Goal: Task Accomplishment & Management: Manage account settings

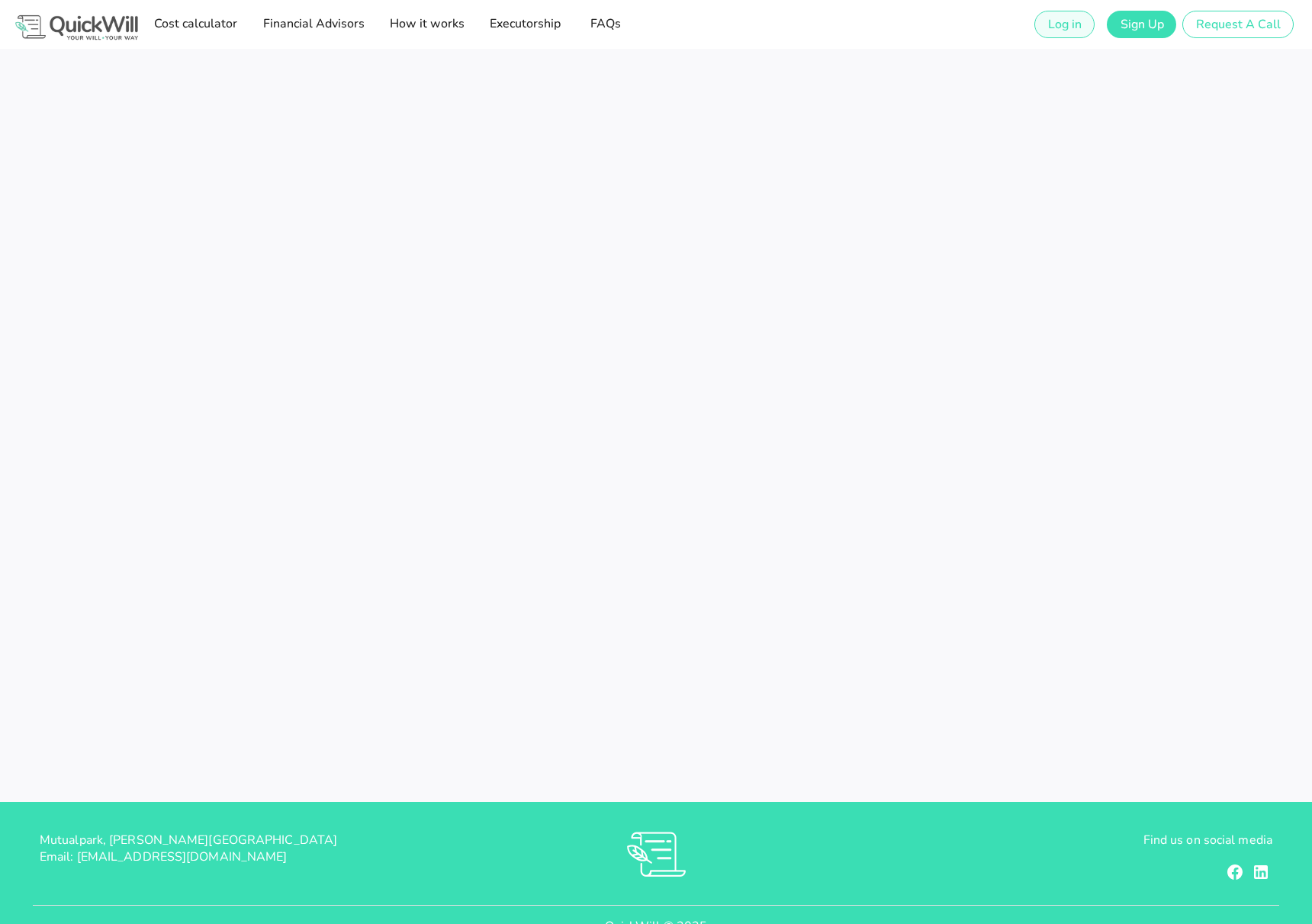
type input "[EMAIL_ADDRESS][DOMAIN_NAME]"
click at [1063, 27] on span "Log in" at bounding box center [1065, 25] width 34 height 17
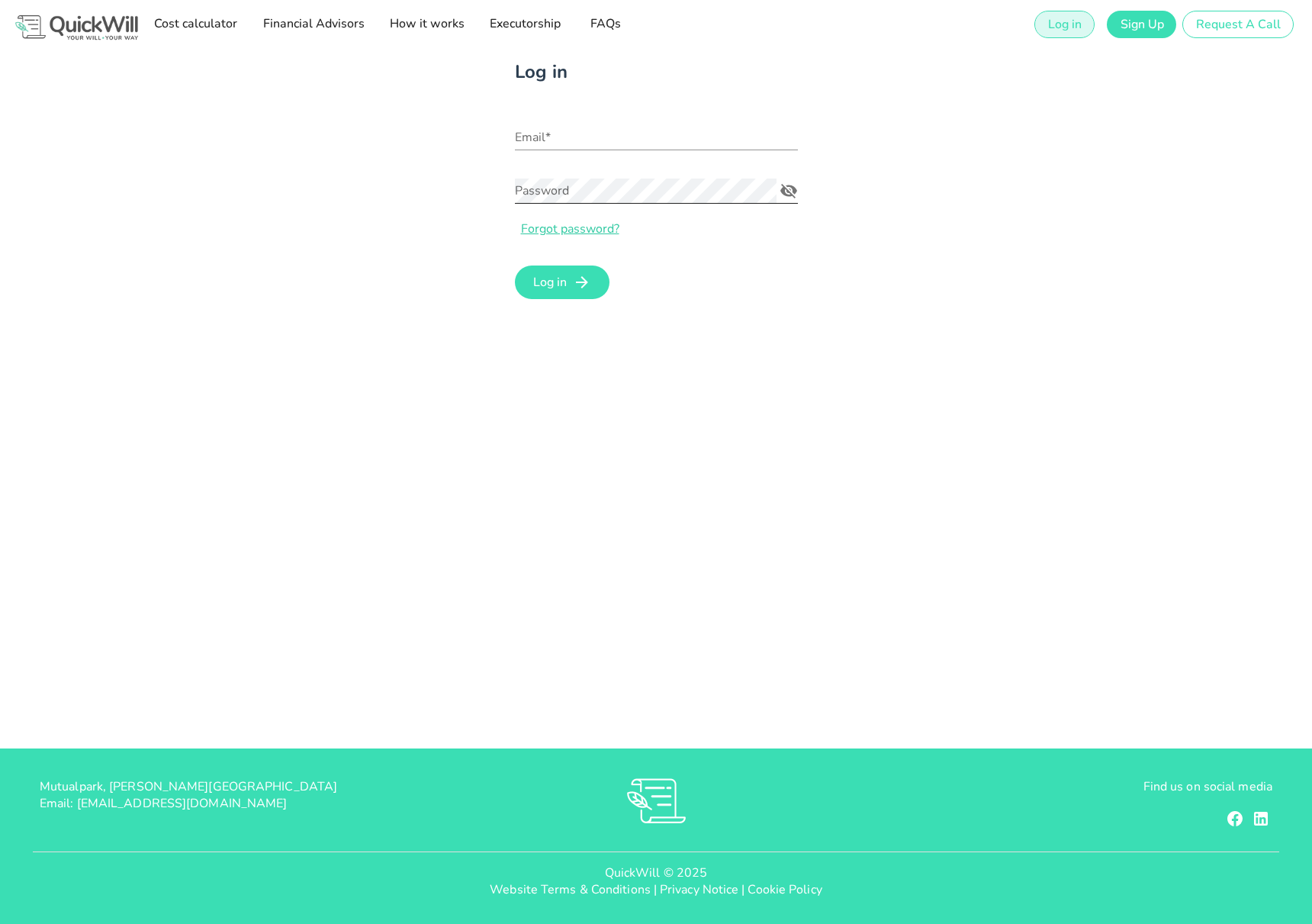
type input "[EMAIL_ADDRESS][DOMAIN_NAME]"
click at [545, 281] on span "Log in" at bounding box center [550, 282] width 34 height 17
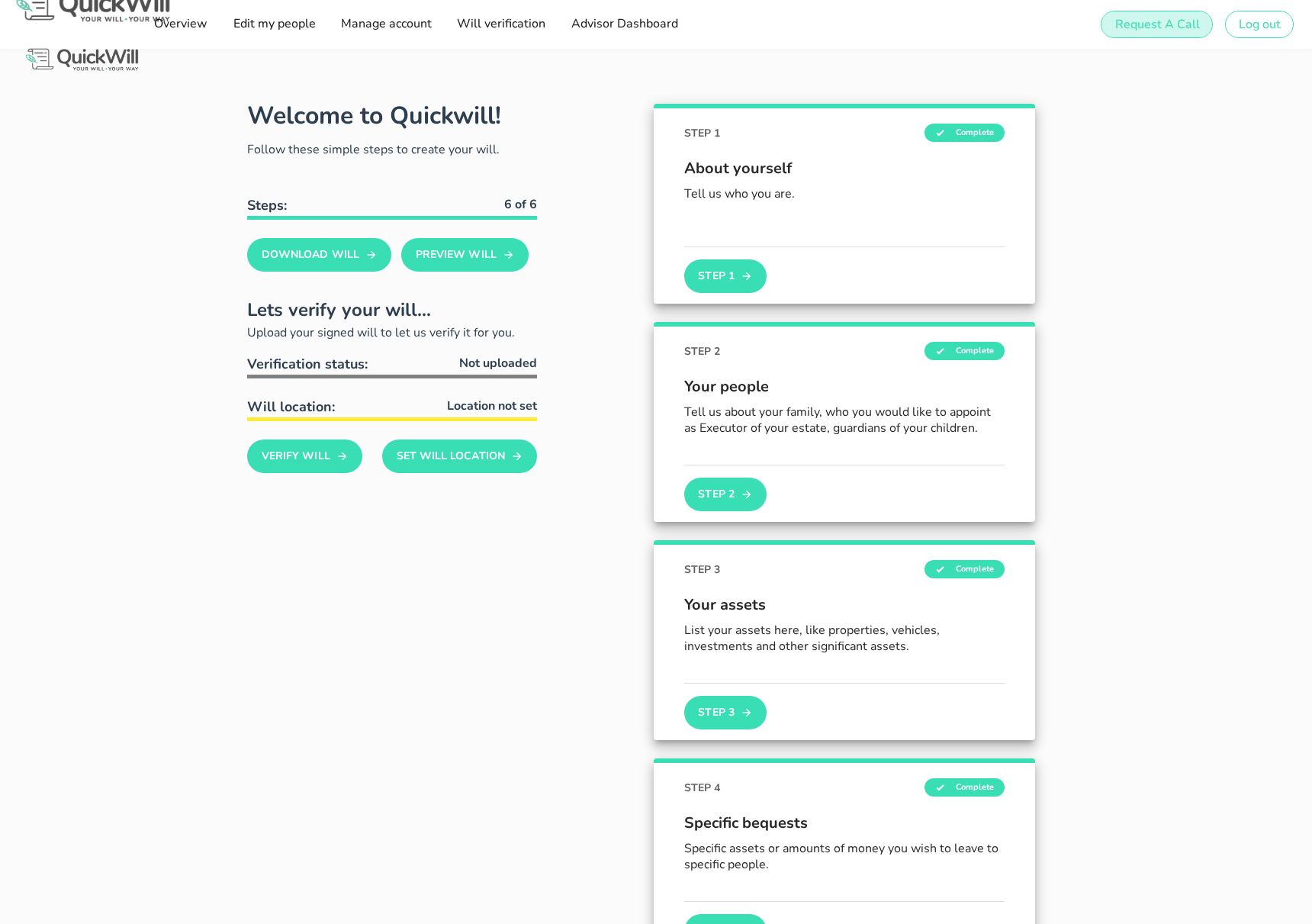
click at [1136, 30] on span "Request A Call" at bounding box center [1157, 25] width 85 height 17
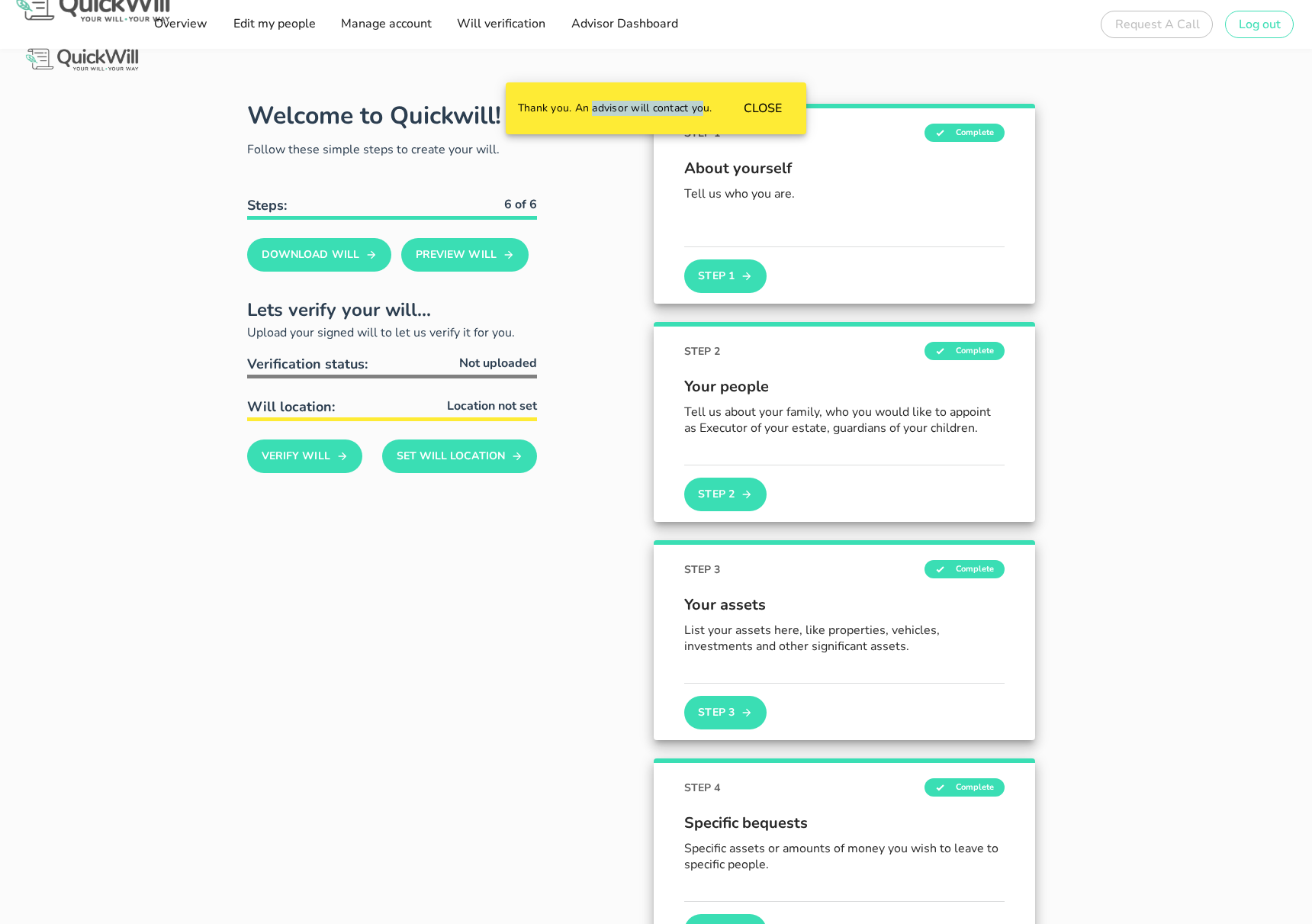
drag, startPoint x: 576, startPoint y: 112, endPoint x: 704, endPoint y: 112, distance: 128.0
click at [697, 112] on div "Thank you. An advisor will contact you." at bounding box center [615, 108] width 219 height 37
drag, startPoint x: 705, startPoint y: 112, endPoint x: 466, endPoint y: 112, distance: 239.0
click at [477, 112] on div "Sign up to create your free will The first step in setting up your will is crea…" at bounding box center [656, 827] width 1312 height 1656
click at [749, 107] on span "CLOSE" at bounding box center [762, 108] width 39 height 17
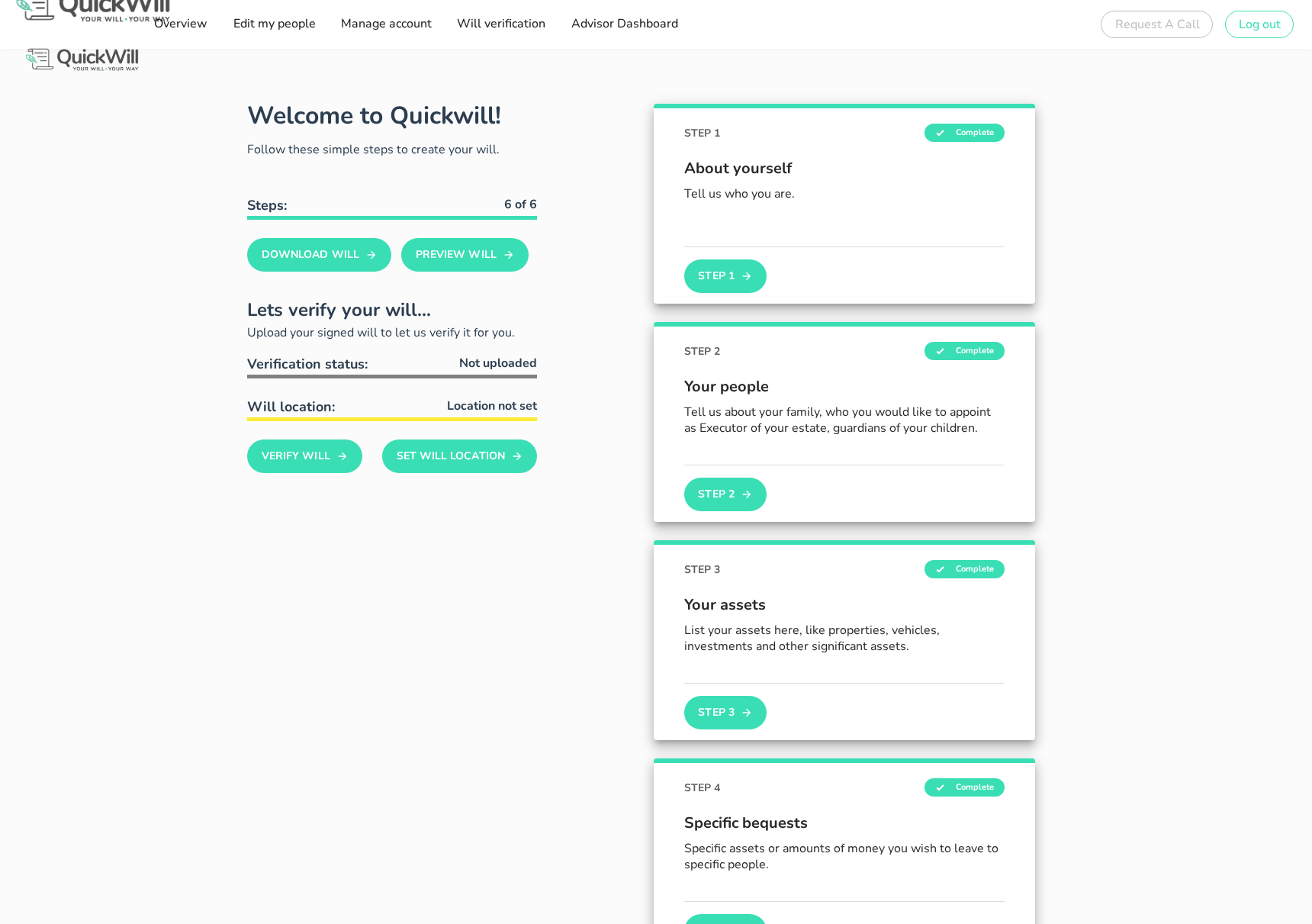
click at [882, 50] on div "Welcome to Quickwill! Follow these simple steps to create your will. Steps: 6 o…" at bounding box center [656, 765] width 1312 height 1431
click at [645, 24] on span "Advisor Dashboard" at bounding box center [623, 24] width 107 height 17
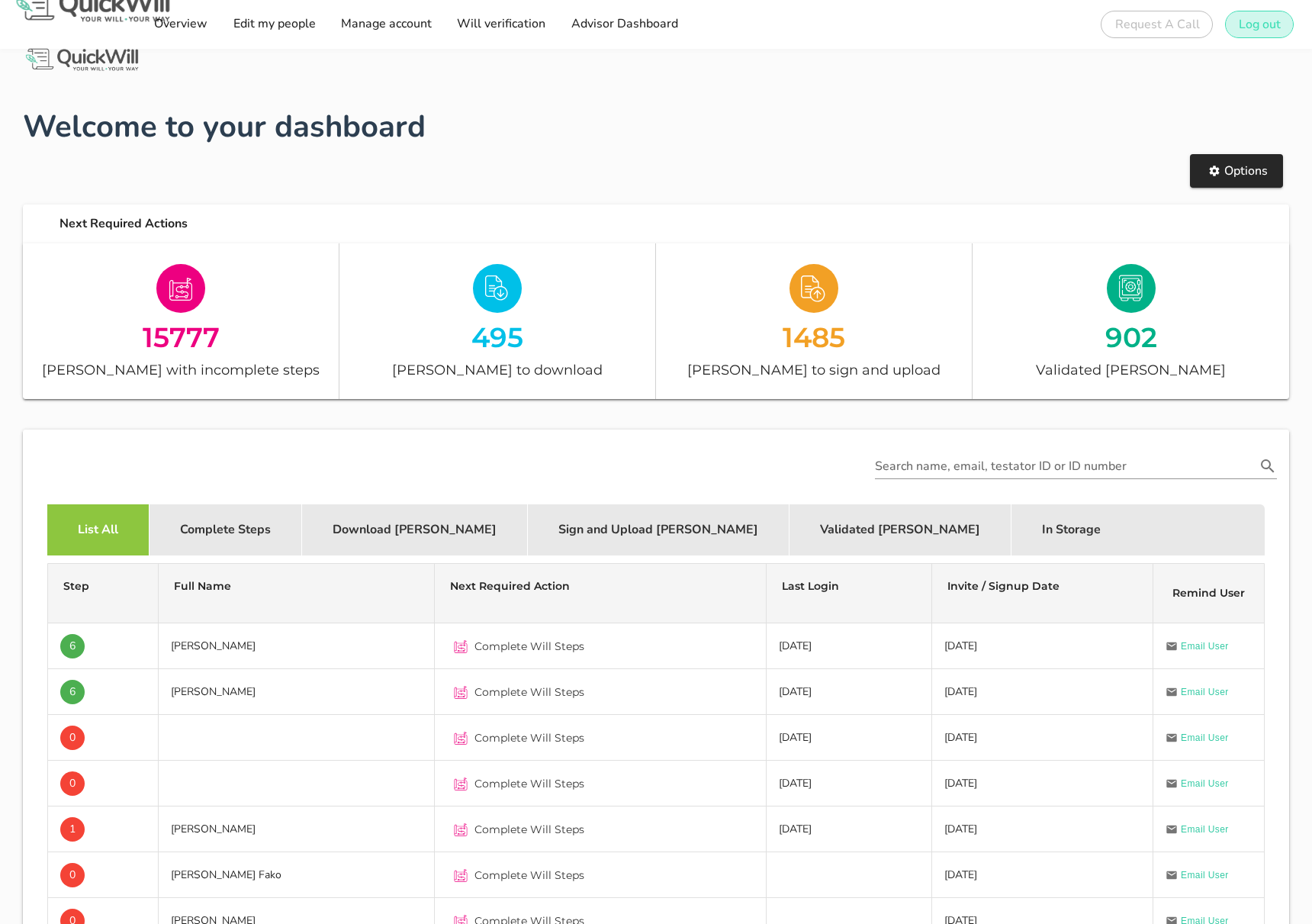
click at [1253, 27] on span "Log out" at bounding box center [1259, 25] width 43 height 17
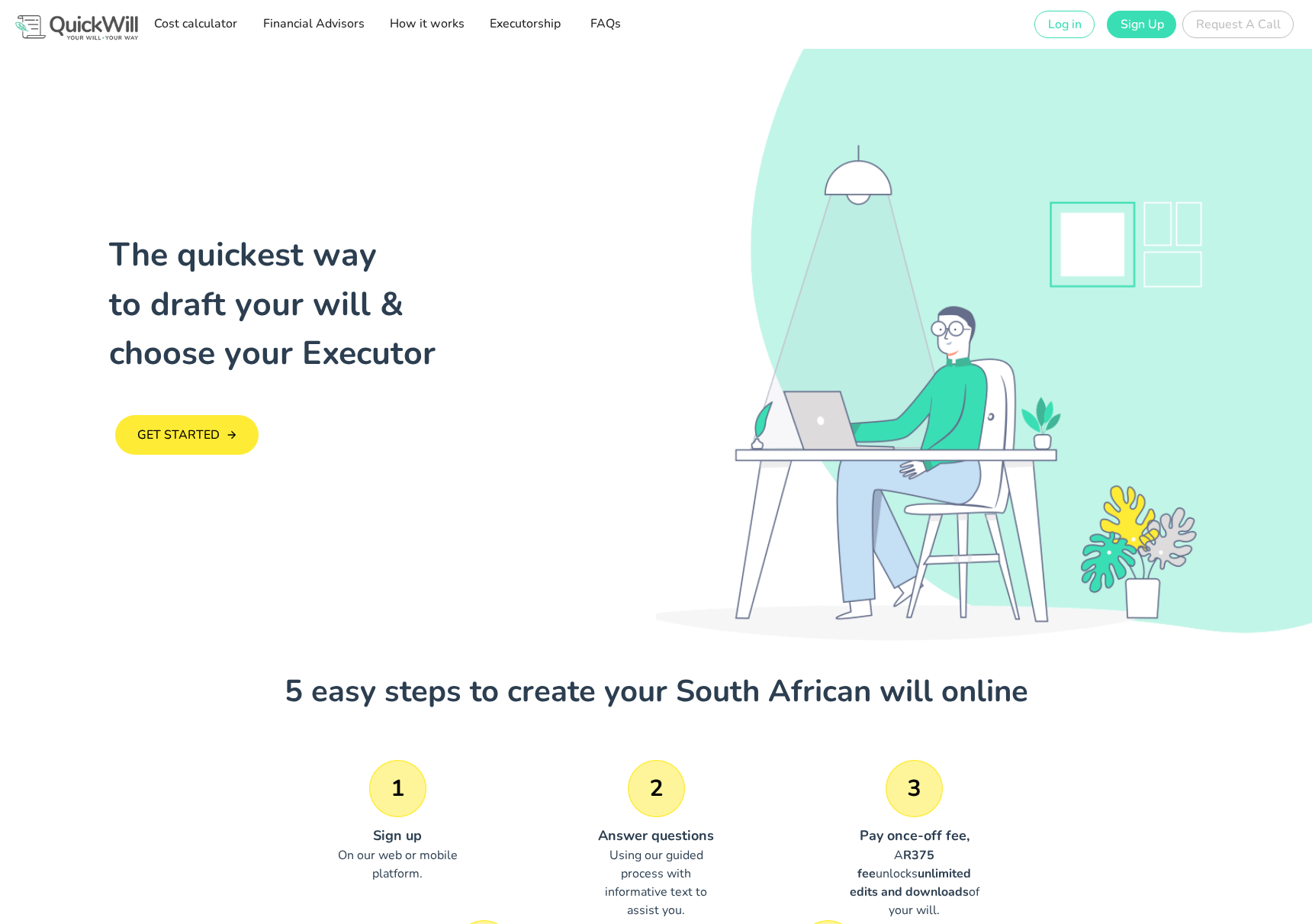
click at [1216, 22] on div "Request A Call Oops, something went wrong. We're looking into it. CLOSE Thank y…" at bounding box center [1242, 24] width 118 height 37
click at [1062, 27] on span "Log in" at bounding box center [1065, 25] width 34 height 17
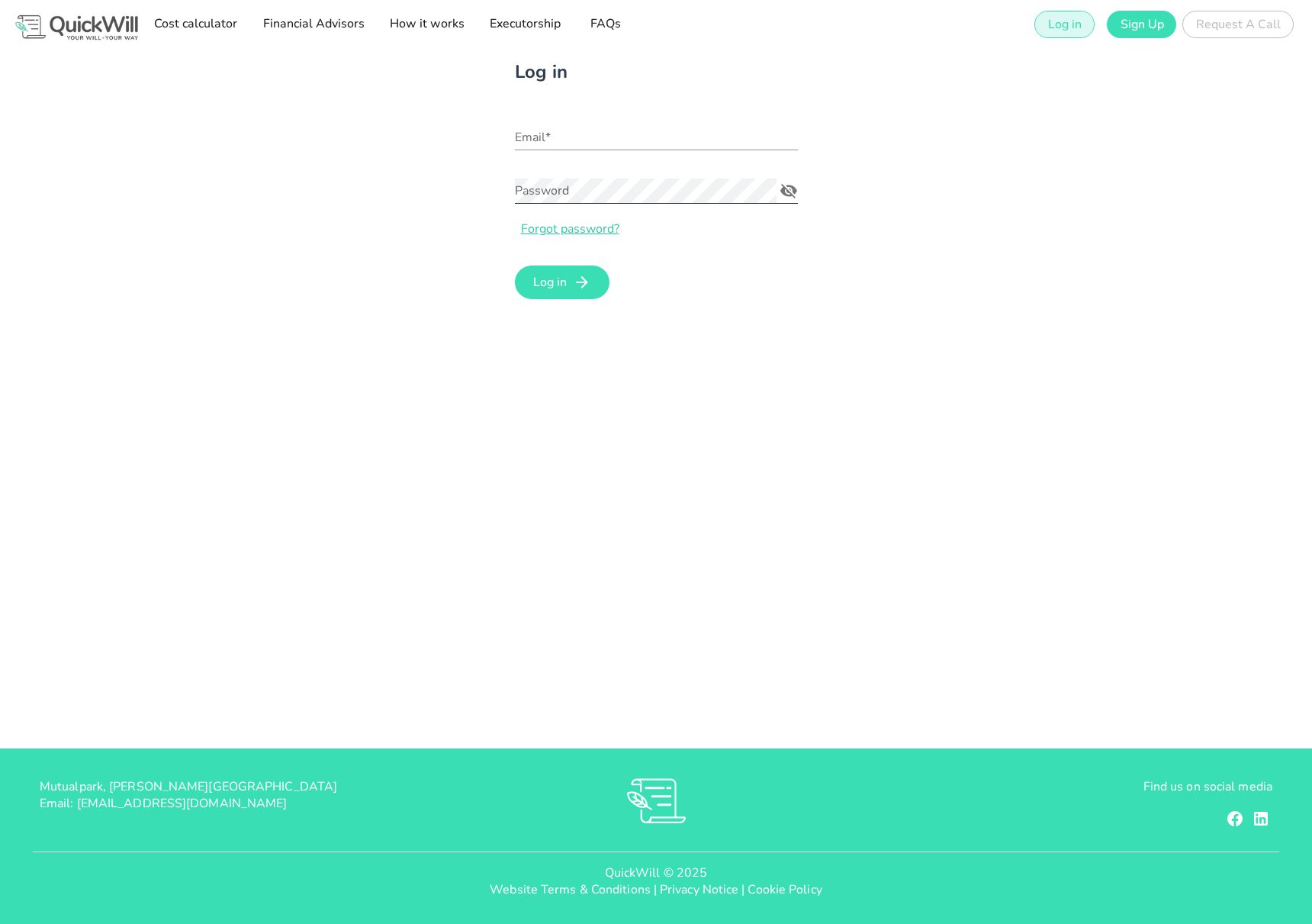
type input "[EMAIL_ADDRESS][DOMAIN_NAME]"
click at [635, 141] on input "[EMAIL_ADDRESS][DOMAIN_NAME]" at bounding box center [656, 137] width 283 height 25
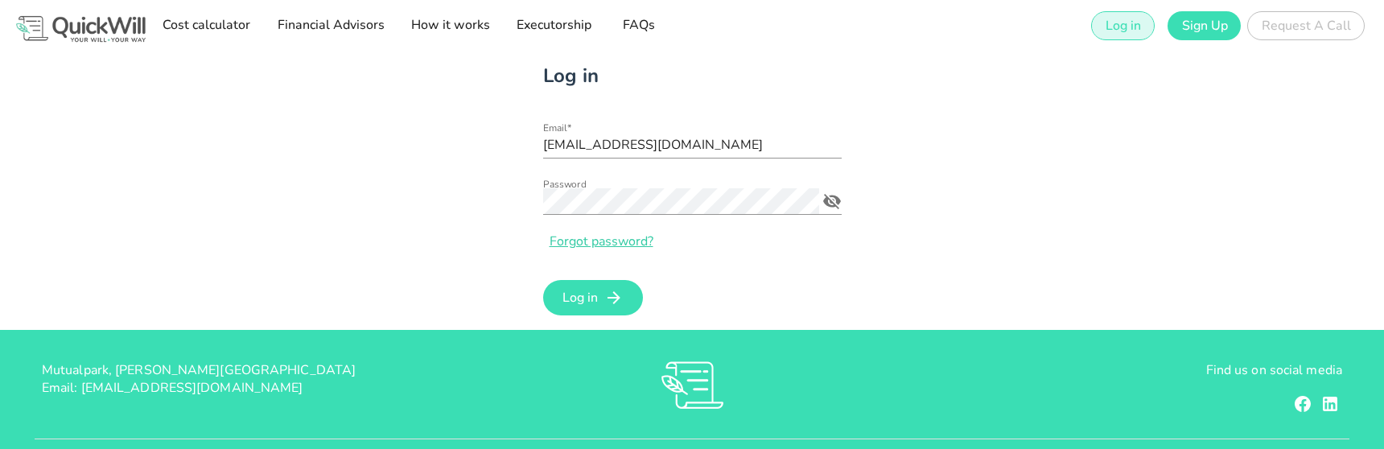
click at [1013, 158] on div "Log in Email* [EMAIL_ADDRESS][DOMAIN_NAME] Password Forgot password? Log in" at bounding box center [693, 191] width 954 height 278
